Goal: Information Seeking & Learning: Learn about a topic

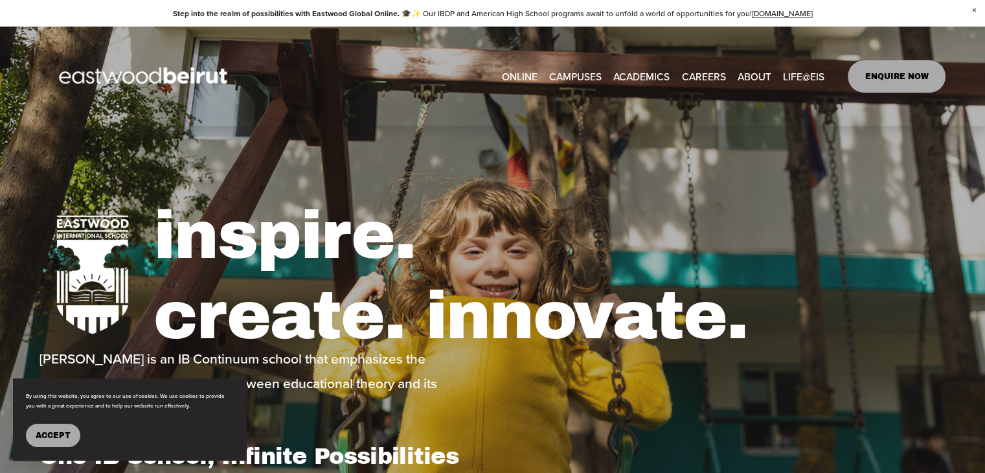
type input "*****"
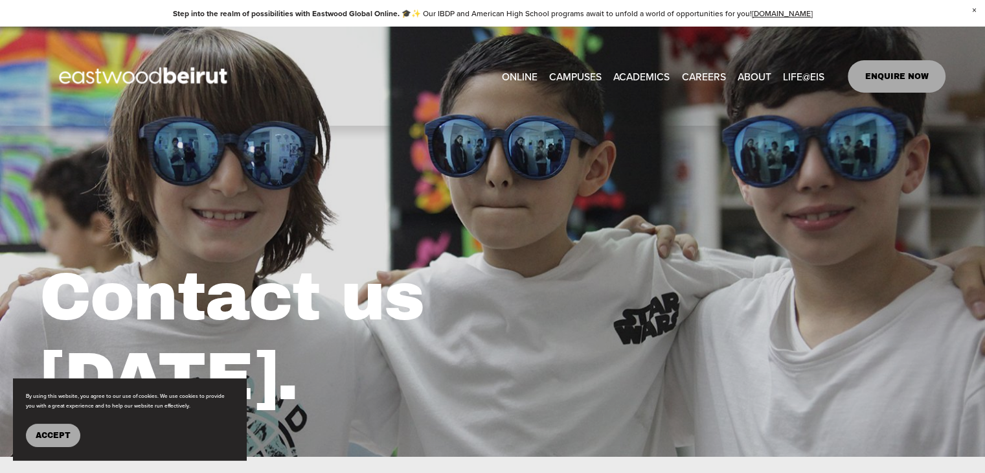
click at [0, 0] on span "Academics" at bounding box center [0, 0] width 0 height 0
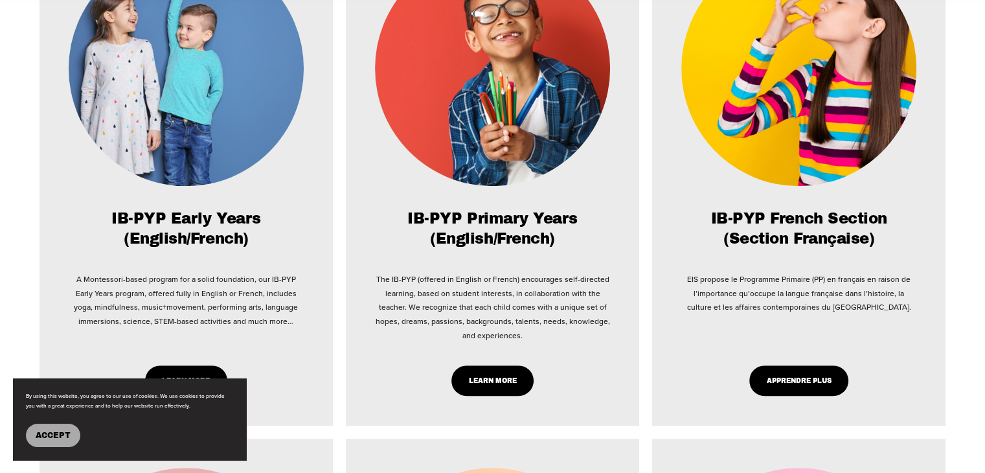
scroll to position [777, 0]
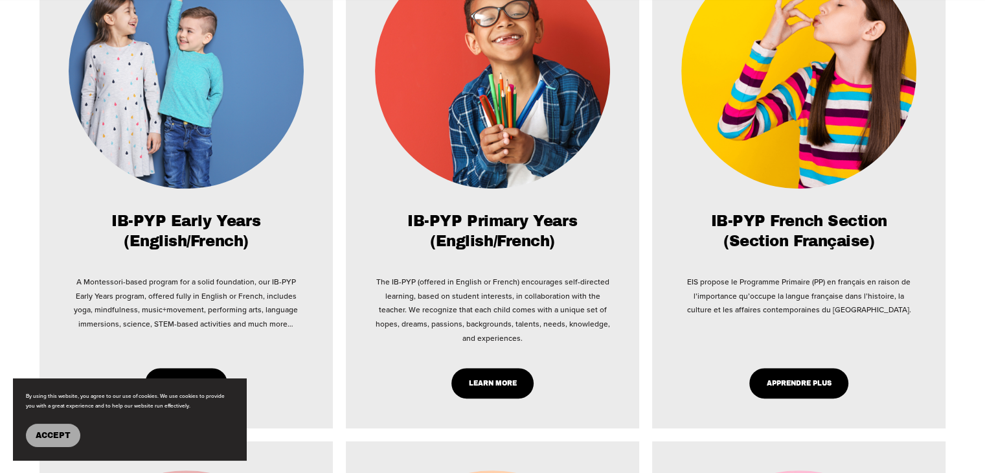
click at [199, 107] on img at bounding box center [186, 71] width 235 height 236
click at [192, 230] on h2 "IB-PYP Early Years (English/French)" at bounding box center [186, 232] width 235 height 40
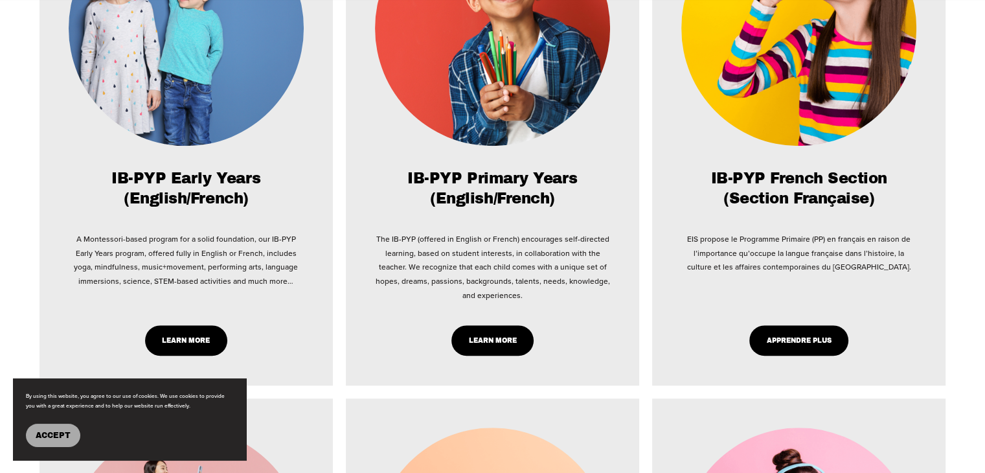
scroll to position [971, 0]
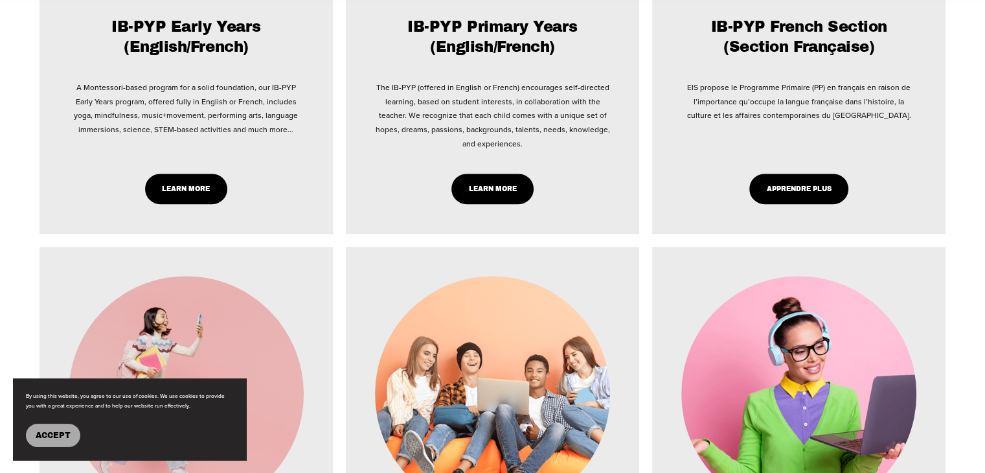
click at [196, 195] on link "Learn More" at bounding box center [186, 189] width 82 height 30
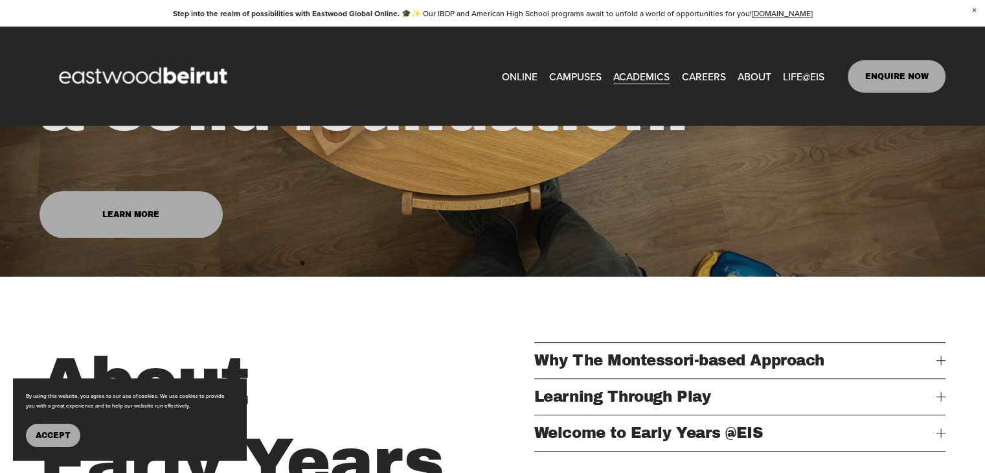
scroll to position [453, 0]
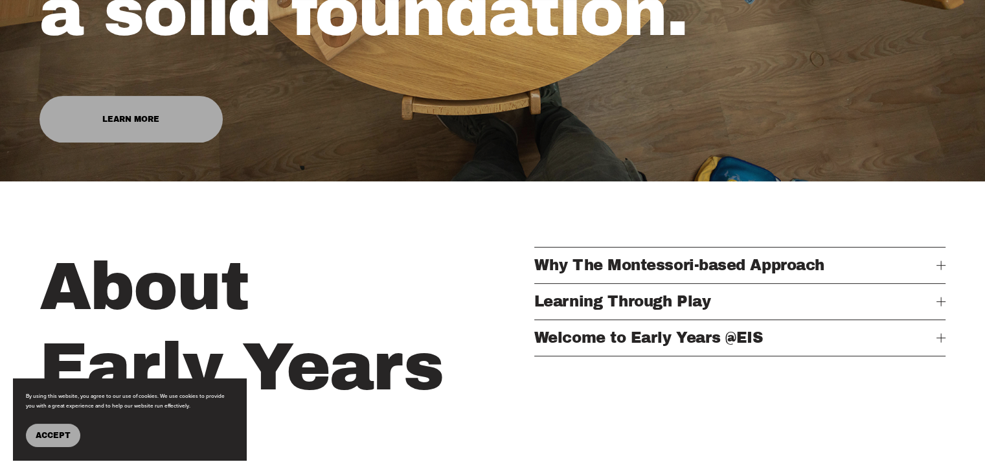
click at [766, 346] on span "Welcome to Early Years @EIS" at bounding box center [735, 338] width 402 height 16
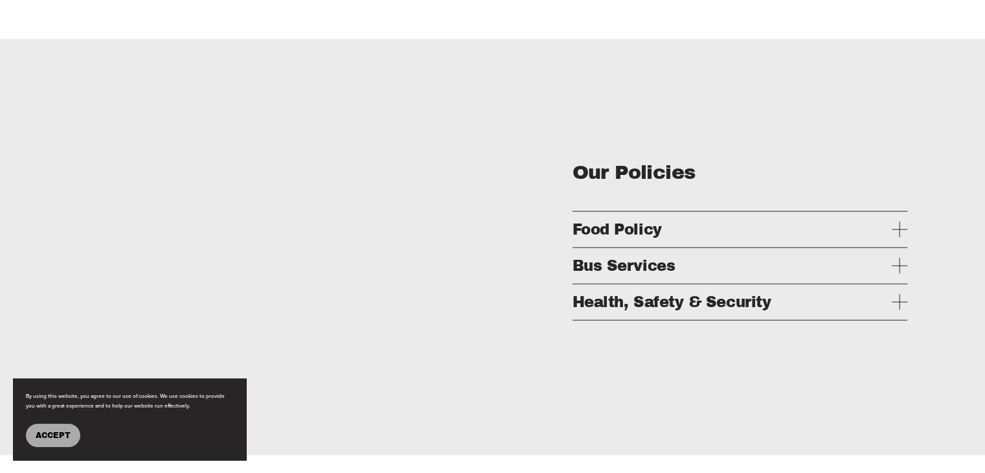
scroll to position [2914, 0]
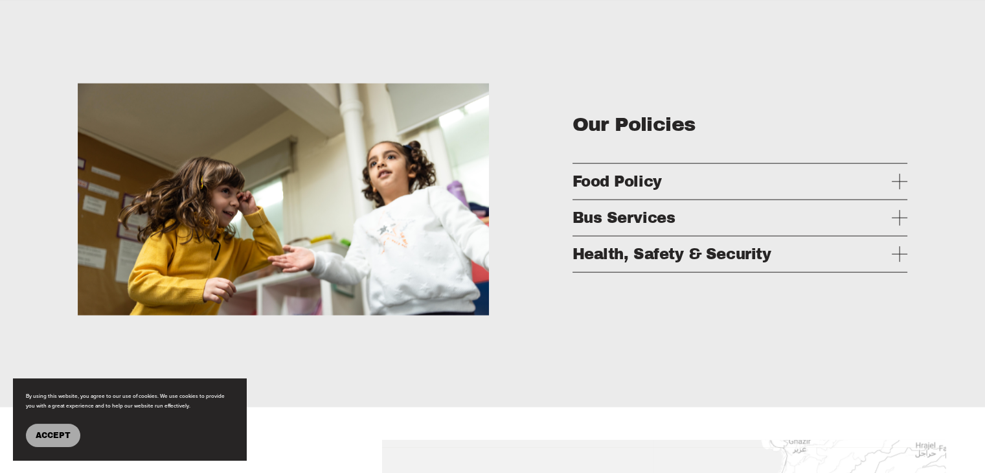
click at [615, 190] on span "Food Policy" at bounding box center [733, 182] width 320 height 16
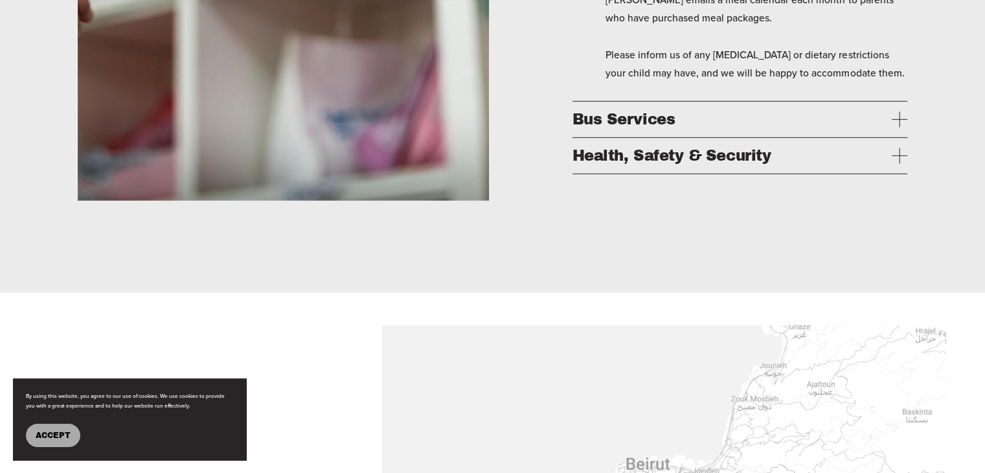
scroll to position [3951, 0]
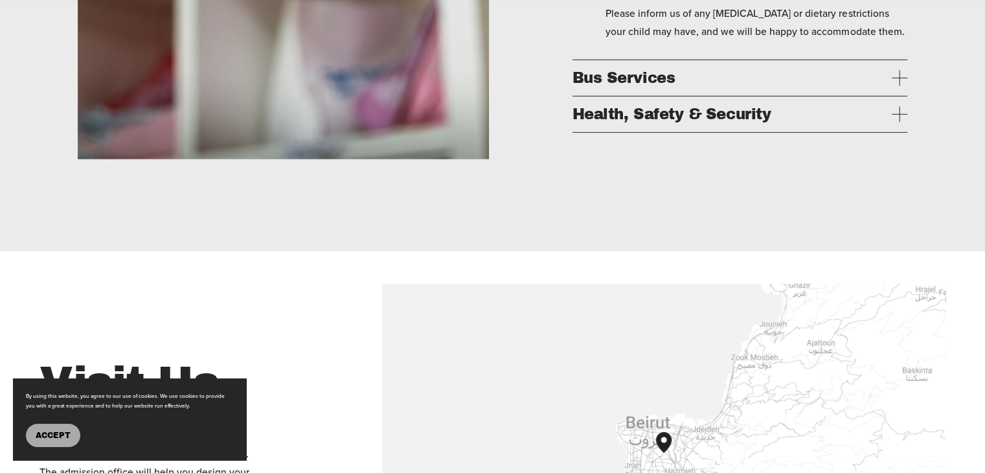
click at [643, 86] on span "Bus Services" at bounding box center [733, 78] width 320 height 16
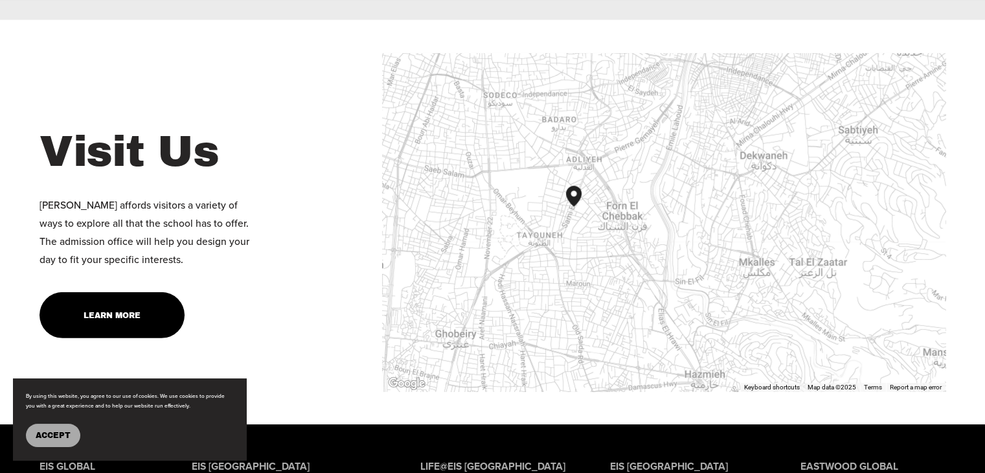
click at [345, 173] on div "Visit Us Eastwood affords visitors a variety of ways to explore all that the sc…" at bounding box center [492, 222] width 985 height 339
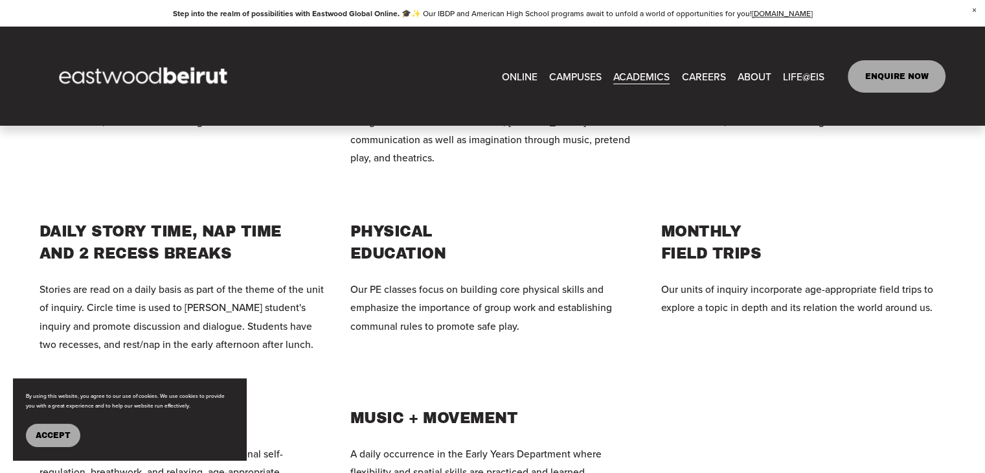
scroll to position [2202, 0]
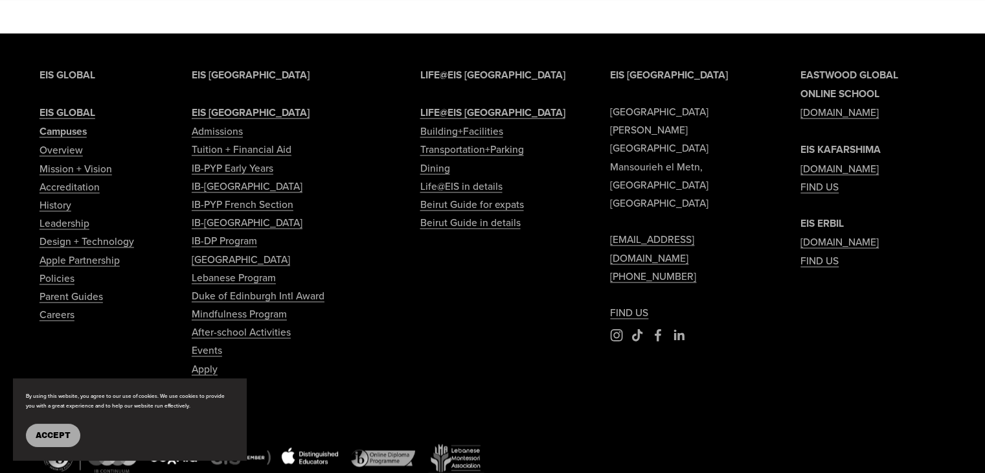
scroll to position [1769, 0]
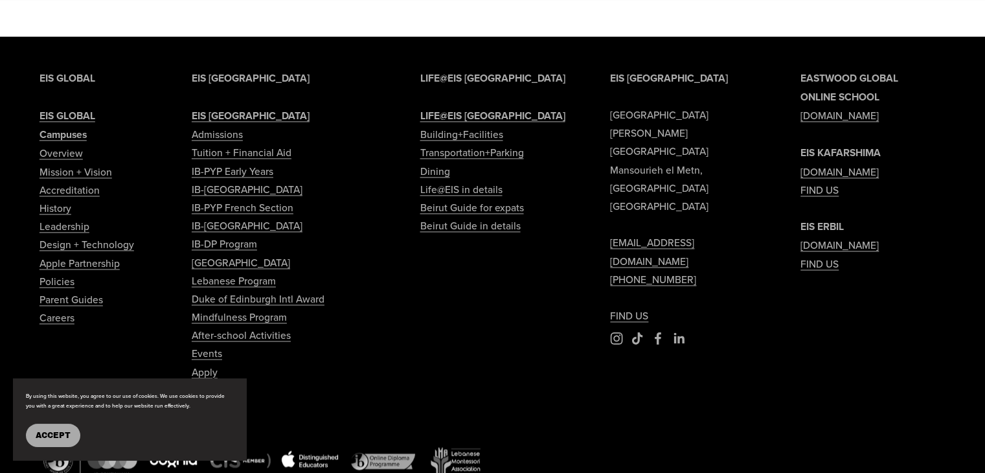
click at [642, 306] on link "FIND US" at bounding box center [629, 315] width 38 height 18
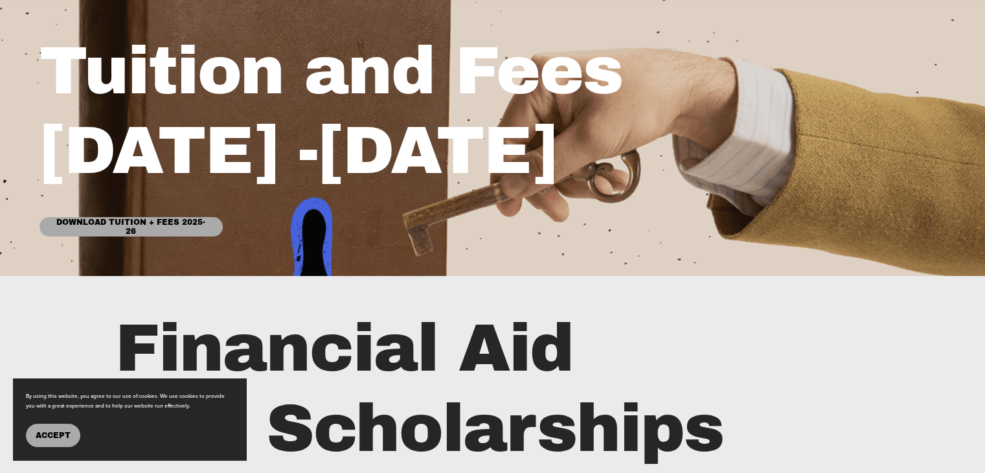
scroll to position [130, 0]
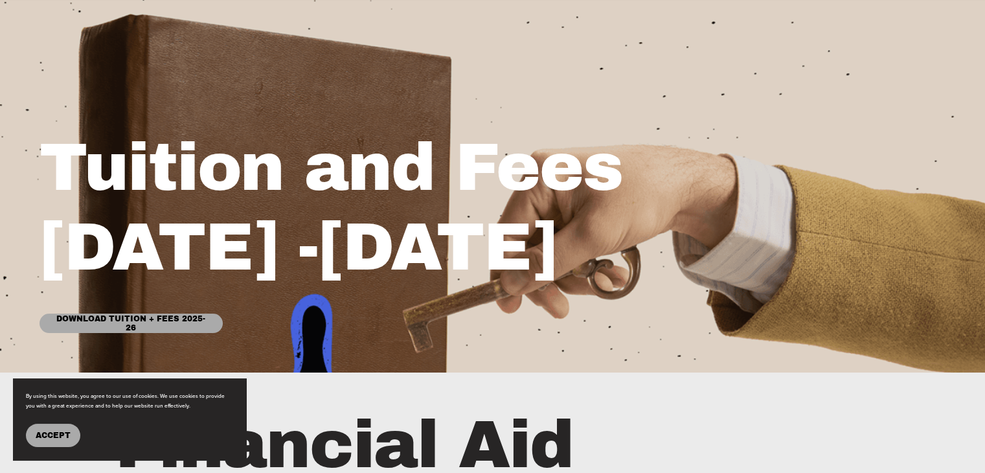
click at [170, 323] on link "Download Tuition + Fees 2025-26" at bounding box center [131, 322] width 183 height 19
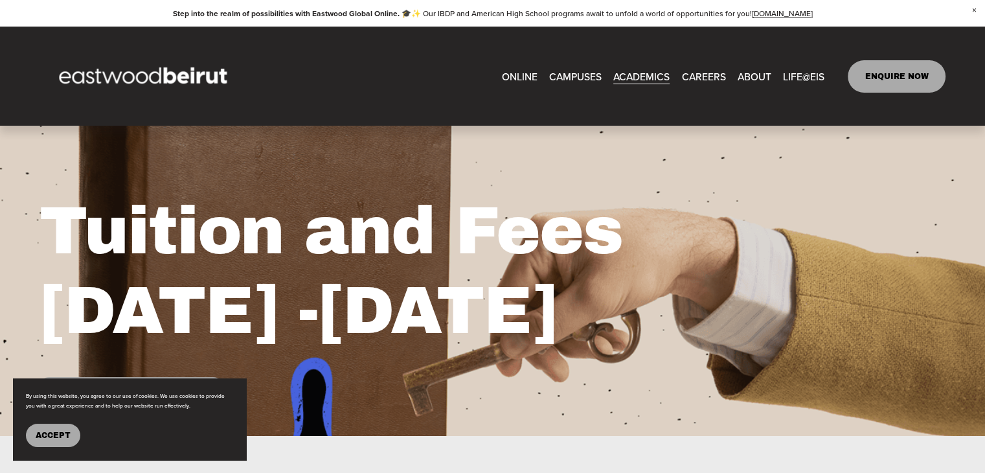
scroll to position [65, 0]
